Goal: Information Seeking & Learning: Learn about a topic

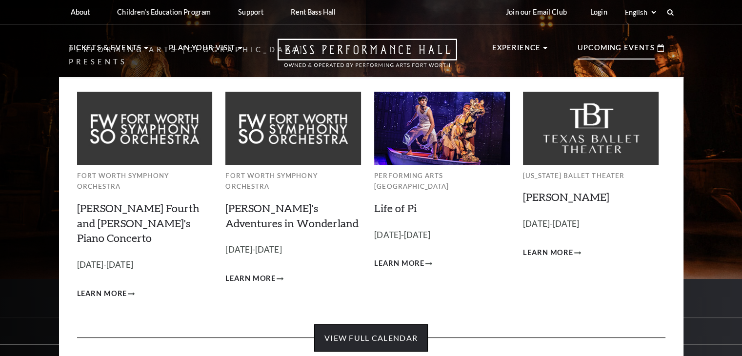
click at [356, 324] on link "View Full Calendar" at bounding box center [371, 337] width 114 height 27
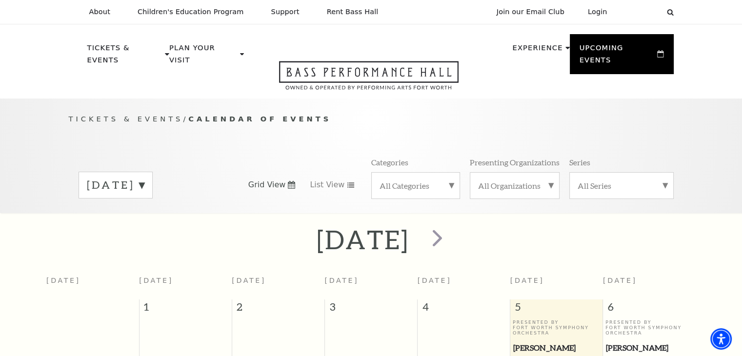
click at [144, 178] on label "[DATE]" at bounding box center [116, 185] width 58 height 15
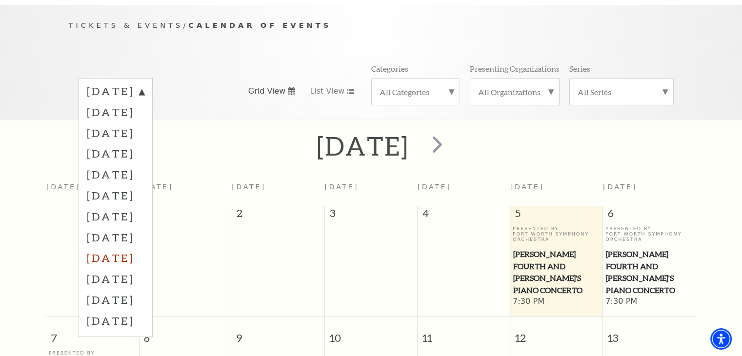
scroll to position [98, 0]
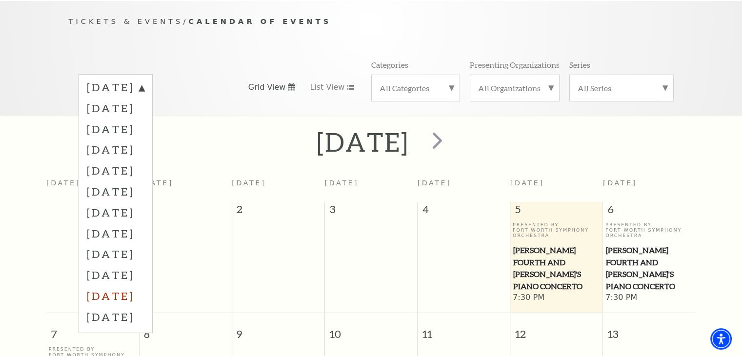
click at [144, 286] on label "[DATE]" at bounding box center [116, 295] width 58 height 21
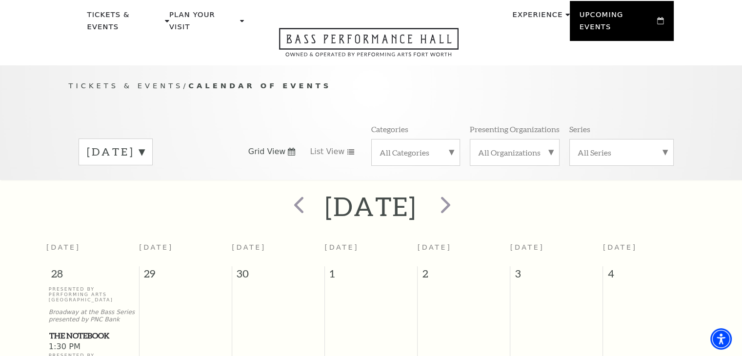
scroll to position [0, 0]
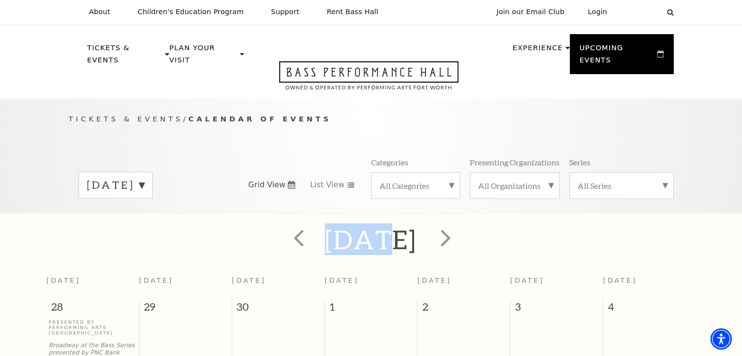
drag, startPoint x: 243, startPoint y: 169, endPoint x: 360, endPoint y: 233, distance: 133.6
click at [343, 231] on h2 "[DATE]" at bounding box center [371, 239] width 92 height 31
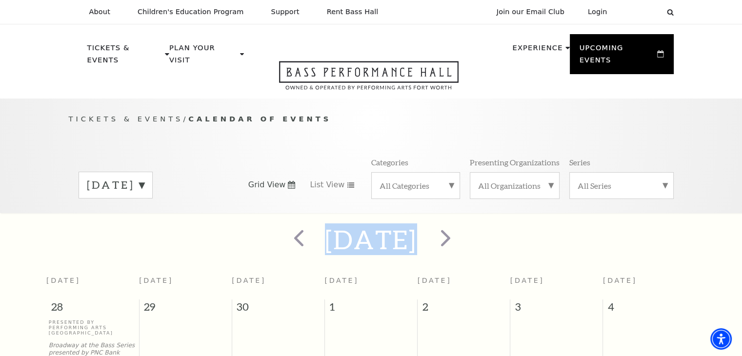
click at [343, 231] on h2 "[DATE]" at bounding box center [371, 239] width 92 height 31
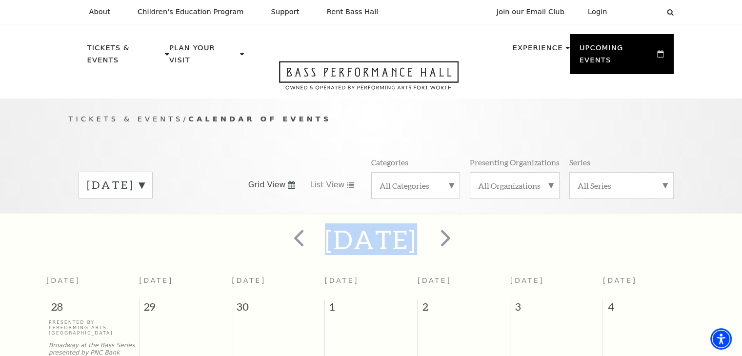
click at [343, 231] on h2 "[DATE]" at bounding box center [371, 239] width 92 height 31
click at [373, 231] on h2 "[DATE]" at bounding box center [371, 239] width 92 height 31
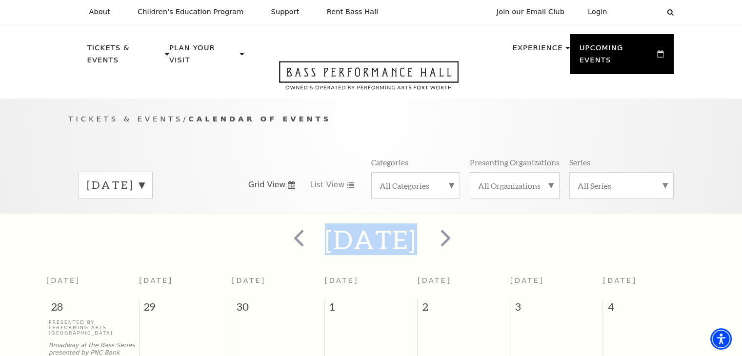
click at [373, 231] on h2 "[DATE]" at bounding box center [371, 239] width 92 height 31
click at [344, 230] on h2 "[DATE]" at bounding box center [371, 239] width 92 height 31
click at [334, 231] on h2 "[DATE]" at bounding box center [371, 239] width 92 height 31
drag, startPoint x: 311, startPoint y: 222, endPoint x: 433, endPoint y: 234, distance: 122.5
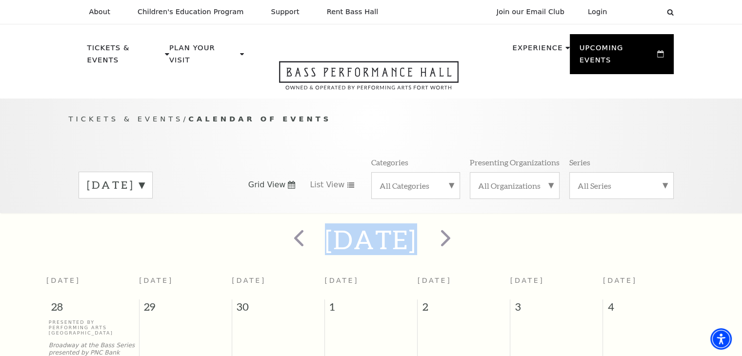
click at [433, 234] on div "[DATE]" at bounding box center [371, 239] width 742 height 35
click at [414, 233] on h2 "[DATE]" at bounding box center [371, 239] width 92 height 31
click at [357, 229] on h2 "[DATE]" at bounding box center [371, 239] width 92 height 31
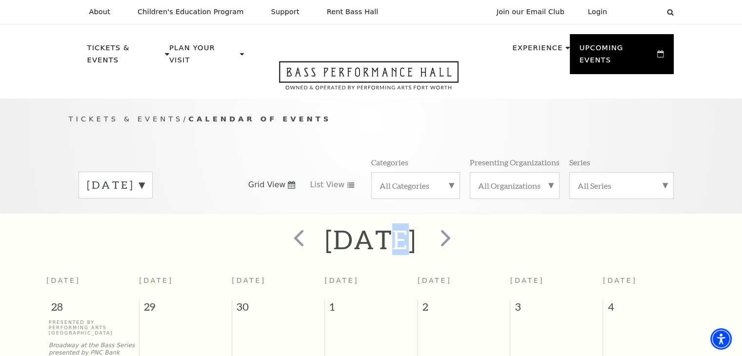
click at [357, 229] on h2 "[DATE]" at bounding box center [371, 239] width 92 height 31
click at [402, 229] on h2 "[DATE]" at bounding box center [371, 239] width 92 height 31
click at [329, 224] on h2 "[DATE]" at bounding box center [371, 239] width 92 height 31
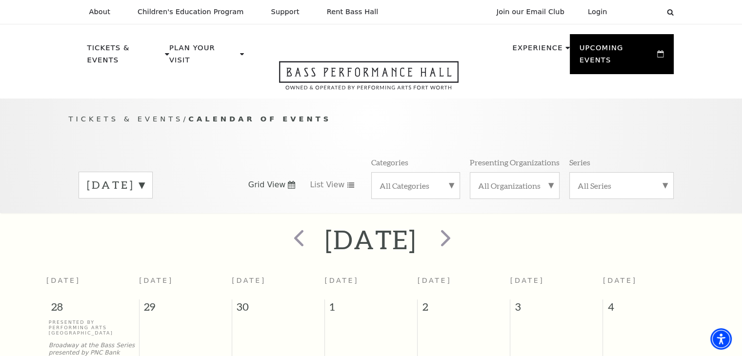
click at [388, 228] on h2 "[DATE]" at bounding box center [371, 239] width 92 height 31
click at [346, 229] on h2 "[DATE]" at bounding box center [371, 239] width 92 height 31
click at [398, 229] on h2 "[DATE]" at bounding box center [371, 239] width 92 height 31
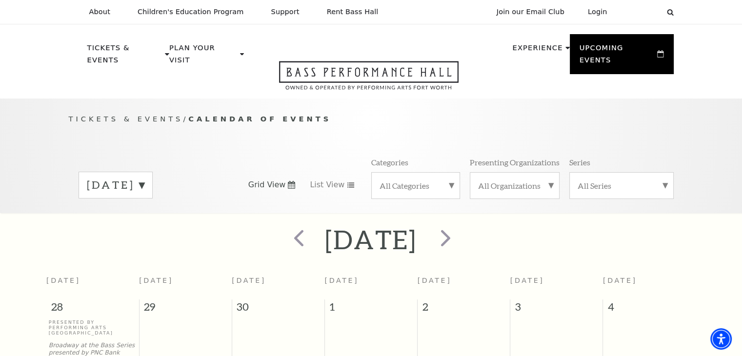
click at [398, 229] on h2 "[DATE]" at bounding box center [371, 239] width 92 height 31
click at [340, 224] on h2 "[DATE]" at bounding box center [371, 239] width 92 height 31
click at [410, 229] on h2 "[DATE]" at bounding box center [371, 239] width 92 height 31
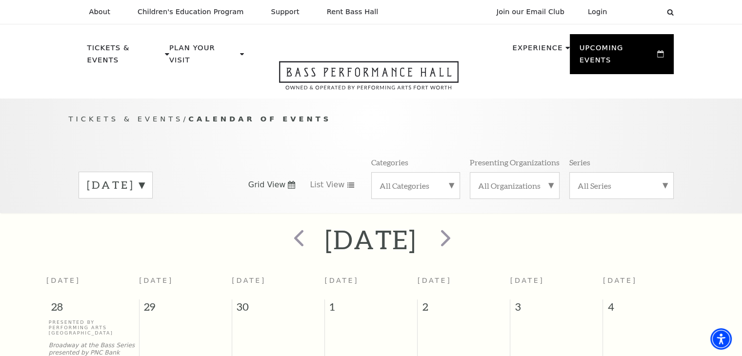
click at [351, 228] on h2 "[DATE]" at bounding box center [371, 239] width 92 height 31
click at [412, 227] on h2 "[DATE]" at bounding box center [371, 239] width 92 height 31
click at [340, 224] on h2 "[DATE]" at bounding box center [371, 239] width 92 height 31
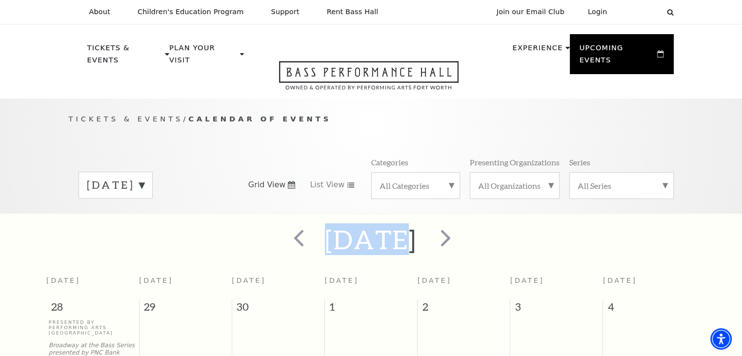
click at [340, 224] on h2 "[DATE]" at bounding box center [371, 239] width 92 height 31
click at [385, 224] on h2 "[DATE]" at bounding box center [371, 239] width 92 height 31
click at [346, 224] on h2 "[DATE]" at bounding box center [371, 239] width 92 height 31
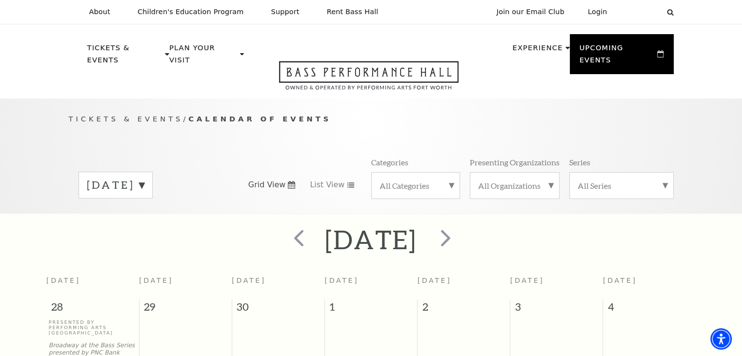
click at [386, 227] on h2 "[DATE]" at bounding box center [371, 239] width 92 height 31
click at [326, 224] on h2 "[DATE]" at bounding box center [371, 239] width 92 height 31
click at [395, 229] on h2 "[DATE]" at bounding box center [371, 239] width 92 height 31
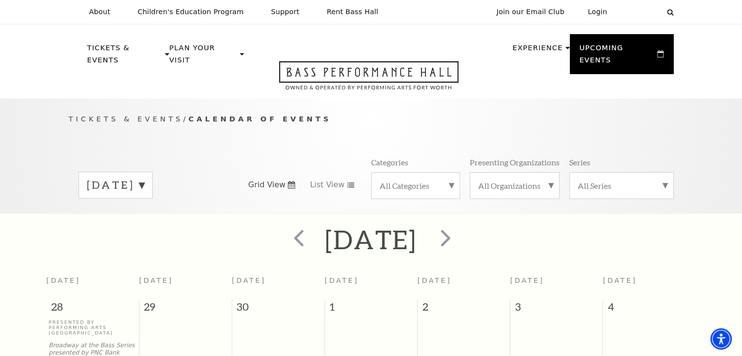
click at [395, 229] on h2 "[DATE]" at bounding box center [371, 239] width 92 height 31
click at [361, 231] on h2 "[DATE]" at bounding box center [371, 239] width 92 height 31
click at [399, 229] on h2 "[DATE]" at bounding box center [371, 239] width 92 height 31
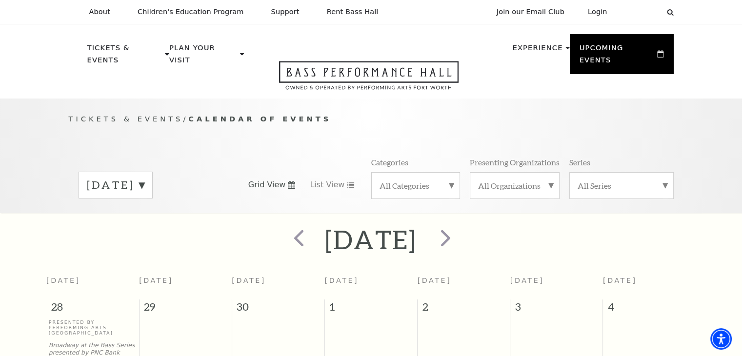
click at [358, 226] on h2 "[DATE]" at bounding box center [371, 239] width 92 height 31
click at [345, 226] on h2 "[DATE]" at bounding box center [371, 239] width 92 height 31
click at [386, 228] on h2 "[DATE]" at bounding box center [371, 239] width 92 height 31
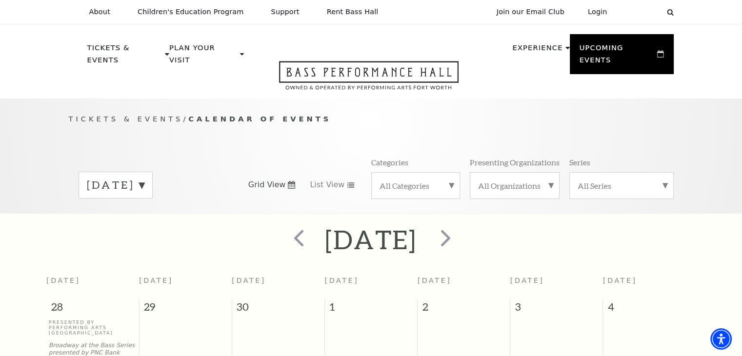
click at [386, 228] on h2 "[DATE]" at bounding box center [371, 239] width 92 height 31
click at [326, 231] on h2 "[DATE]" at bounding box center [371, 239] width 92 height 31
click at [392, 231] on h2 "[DATE]" at bounding box center [371, 239] width 92 height 31
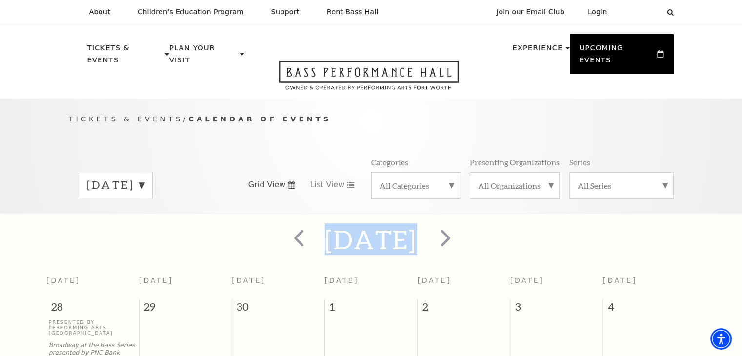
click at [392, 231] on h2 "[DATE]" at bounding box center [371, 239] width 92 height 31
click at [332, 224] on h2 "[DATE]" at bounding box center [371, 239] width 92 height 31
click at [379, 224] on h2 "[DATE]" at bounding box center [371, 239] width 92 height 31
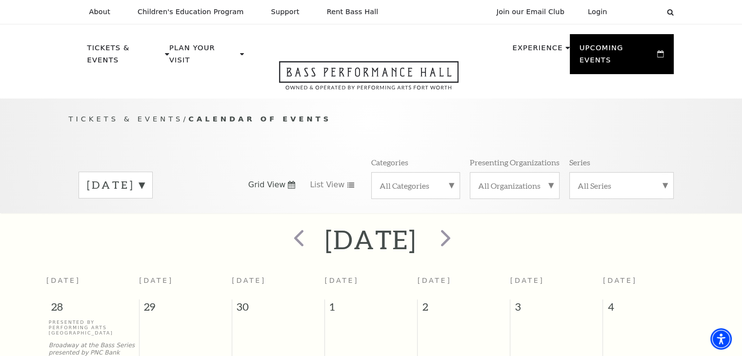
click at [351, 224] on h2 "[DATE]" at bounding box center [371, 239] width 92 height 31
click at [396, 224] on h2 "[DATE]" at bounding box center [371, 239] width 92 height 31
click at [347, 224] on h2 "[DATE]" at bounding box center [371, 239] width 92 height 31
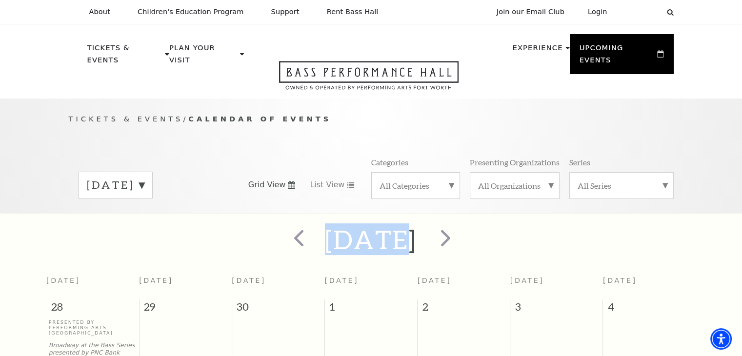
click at [347, 224] on h2 "[DATE]" at bounding box center [371, 239] width 92 height 31
click at [407, 224] on h2 "[DATE]" at bounding box center [371, 239] width 92 height 31
click at [363, 224] on h2 "[DATE]" at bounding box center [371, 239] width 92 height 31
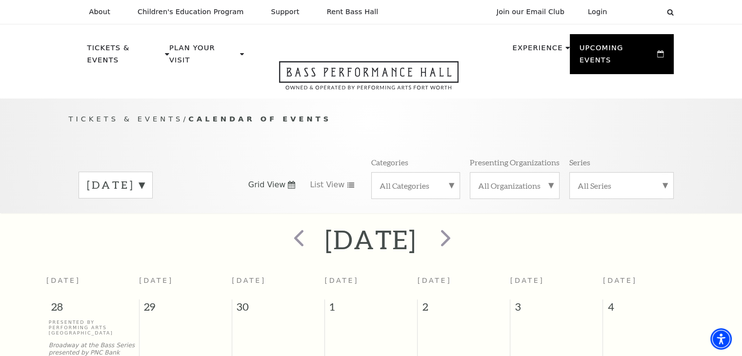
click at [390, 226] on h2 "[DATE]" at bounding box center [371, 239] width 92 height 31
click at [345, 226] on h2 "[DATE]" at bounding box center [371, 239] width 92 height 31
click at [410, 230] on h2 "[DATE]" at bounding box center [371, 239] width 92 height 31
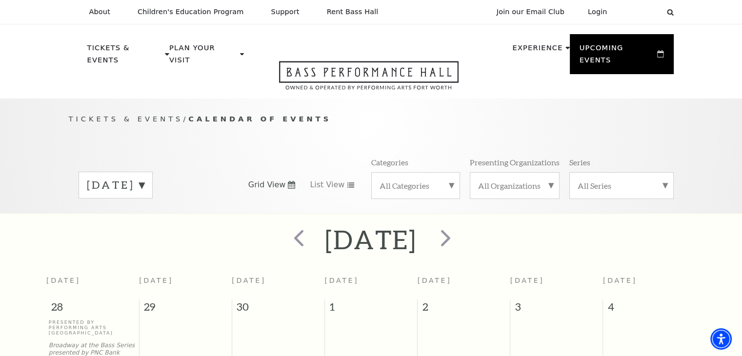
click at [410, 230] on h2 "[DATE]" at bounding box center [371, 239] width 92 height 31
click at [350, 226] on h2 "[DATE]" at bounding box center [371, 239] width 92 height 31
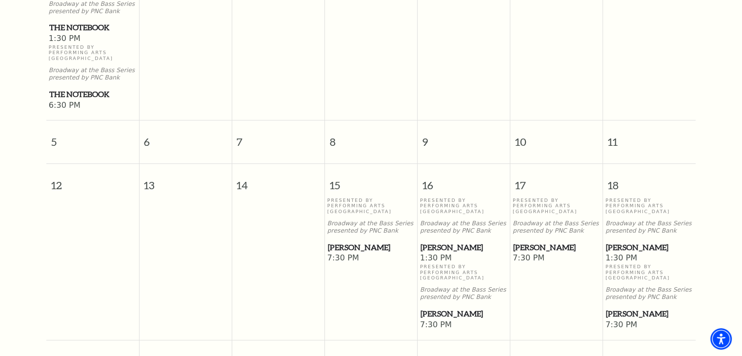
click at [360, 241] on span "[PERSON_NAME]" at bounding box center [371, 247] width 87 height 12
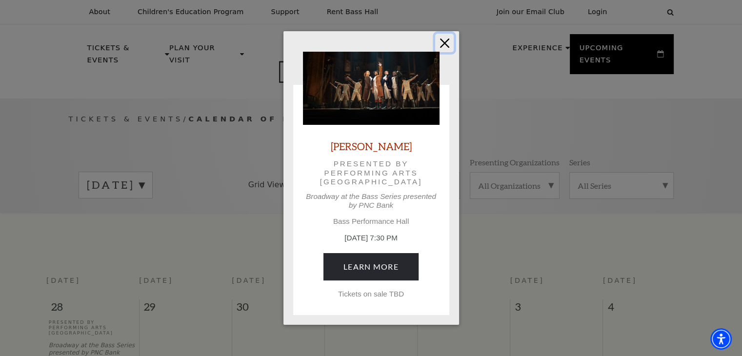
drag, startPoint x: 441, startPoint y: 48, endPoint x: 434, endPoint y: 59, distance: 12.7
click at [441, 48] on button "Close" at bounding box center [444, 43] width 19 height 19
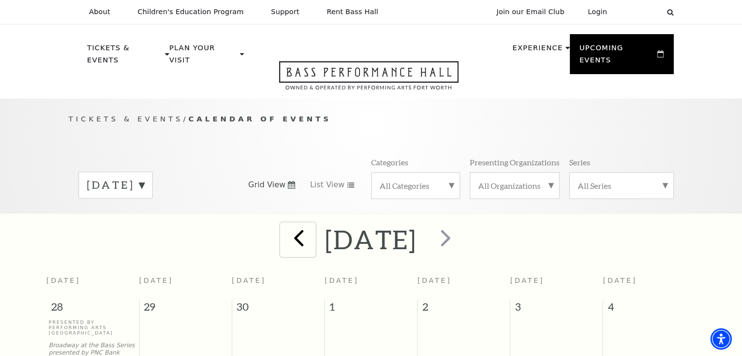
click at [296, 224] on span "prev" at bounding box center [299, 238] width 28 height 28
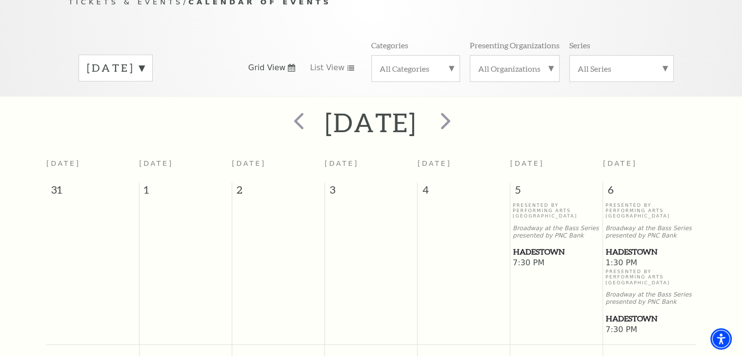
scroll to position [183, 0]
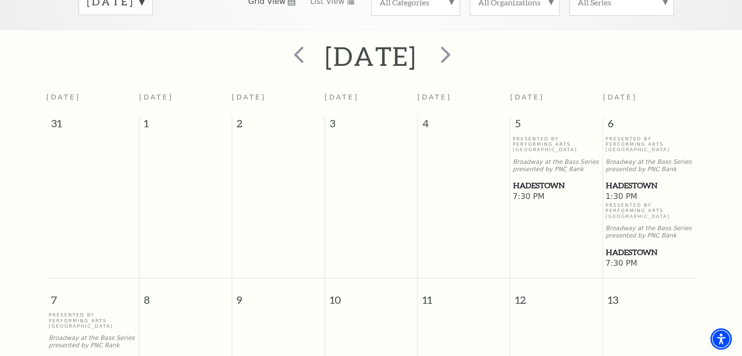
click at [537, 180] on span "Hadestown" at bounding box center [556, 186] width 87 height 12
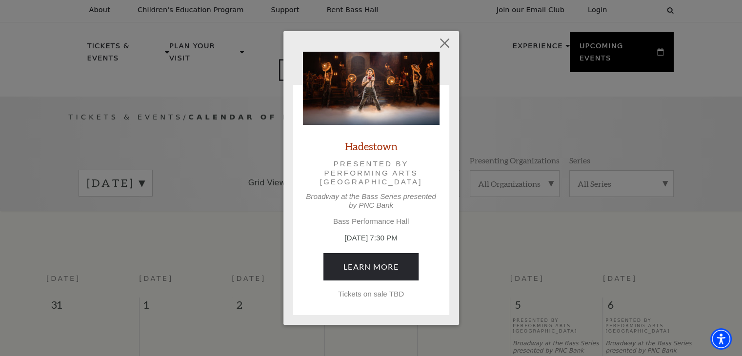
scroll to position [0, 0]
click at [445, 49] on button "Close" at bounding box center [444, 43] width 19 height 19
